Goal: Navigation & Orientation: Go to known website

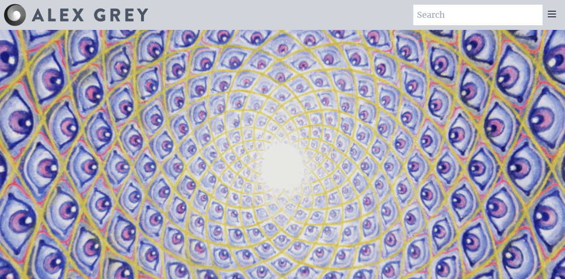
scroll to position [1245, 0]
